Goal: Task Accomplishment & Management: Manage account settings

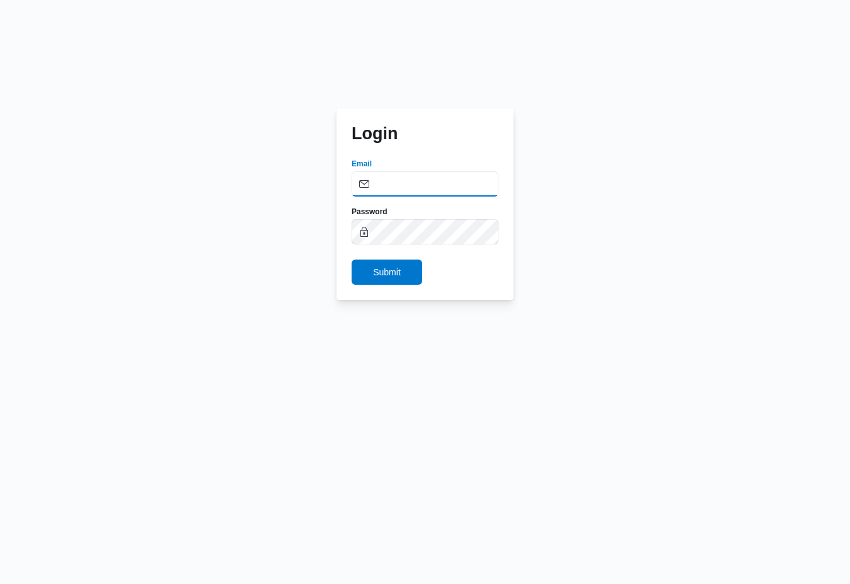
click at [418, 177] on input "Email" at bounding box center [425, 183] width 147 height 25
type input "[PERSON_NAME][EMAIL_ADDRESS][PERSON_NAME][DOMAIN_NAME]"
click at [389, 263] on span "Submit" at bounding box center [387, 271] width 71 height 25
